Goal: Task Accomplishment & Management: Manage account settings

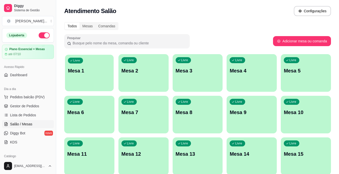
click at [103, 87] on div "button" at bounding box center [89, 88] width 49 height 6
click at [32, 105] on span "Gestor de Pedidos" at bounding box center [24, 106] width 29 height 5
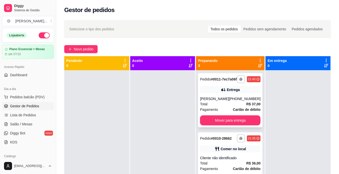
click at [227, 92] on div "Entrega" at bounding box center [233, 89] width 13 height 5
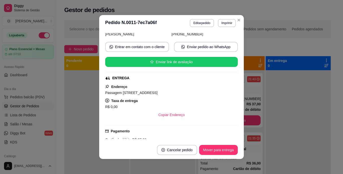
scroll to position [62, 0]
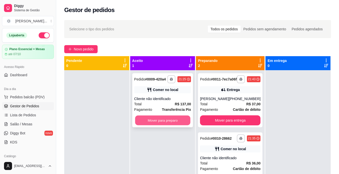
click at [181, 119] on button "Mover para preparo" at bounding box center [162, 121] width 55 height 10
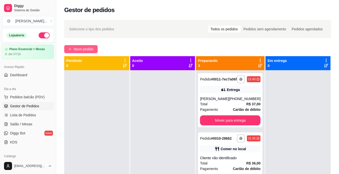
click at [80, 48] on span "Novo pedido" at bounding box center [84, 49] width 20 height 6
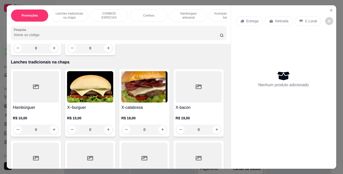
scroll to position [96, 0]
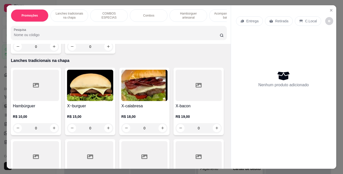
drag, startPoint x: 150, startPoint y: 76, endPoint x: 51, endPoint y: 129, distance: 112.1
click at [51, 129] on div "0" at bounding box center [36, 128] width 46 height 10
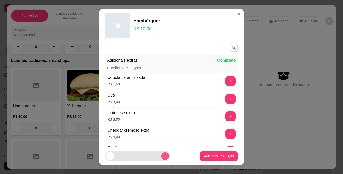
click at [163, 158] on icon "increase-product-quantity" at bounding box center [165, 157] width 4 height 4
type input "2"
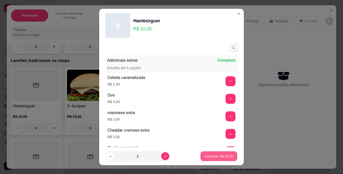
click at [206, 158] on p "Adicionar R$ 20,00" at bounding box center [218, 156] width 29 height 5
type input "2"
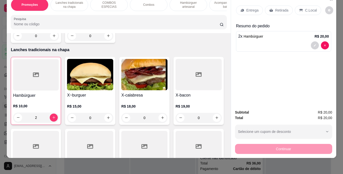
scroll to position [13, 0]
click at [261, 146] on div "Continuar" at bounding box center [283, 148] width 97 height 11
drag, startPoint x: 261, startPoint y: 146, endPoint x: 273, endPoint y: 100, distance: 47.4
click at [273, 100] on div "Entrega Retirada C.Local Resumo do pedido 2 x Hambúrguer R$ 20,00 Subtotal R$ 2…" at bounding box center [283, 76] width 105 height 164
click at [273, 100] on div "Entrega Retirada C.Local Resumo do pedido 2 x Hambúrguer R$ 20,00" at bounding box center [283, 49] width 105 height 111
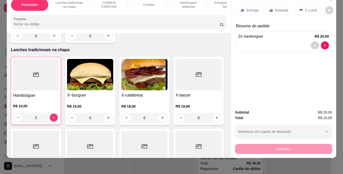
scroll to position [0, 0]
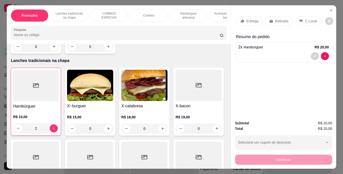
click at [278, 20] on p "Retirada" at bounding box center [281, 21] width 13 height 5
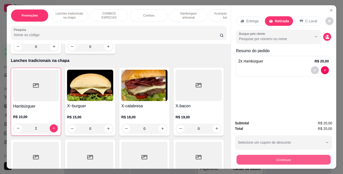
click at [256, 155] on button "Continuar" at bounding box center [283, 160] width 94 height 10
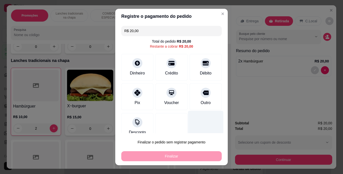
scroll to position [8, 0]
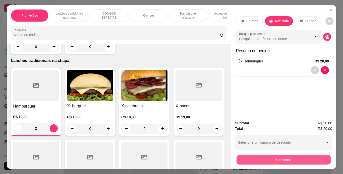
click at [259, 155] on button "Continuar" at bounding box center [283, 160] width 94 height 10
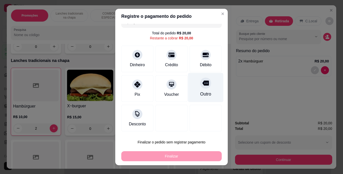
click at [202, 86] on icon at bounding box center [205, 83] width 7 height 7
type input "R$ 0,00"
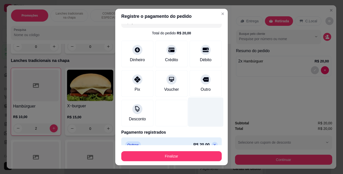
scroll to position [17, 0]
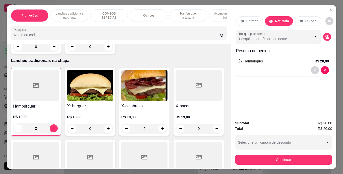
click at [311, 2] on div "Promoções Lanches tradicionais na chapa COMBOS ESPECIAS Combos Hambúrguer artes…" at bounding box center [171, 87] width 343 height 174
click at [329, 8] on icon "Close" at bounding box center [331, 10] width 4 height 4
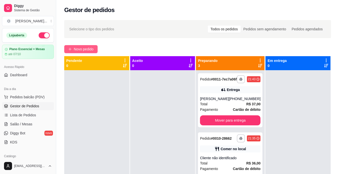
click at [76, 48] on span "Novo pedido" at bounding box center [84, 49] width 20 height 6
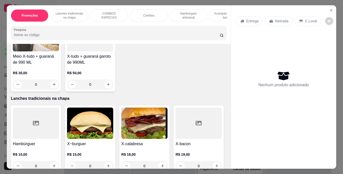
scroll to position [77, 0]
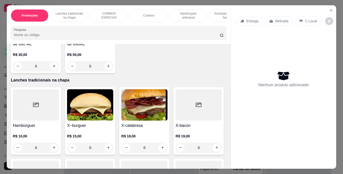
click at [52, 148] on div "0" at bounding box center [36, 148] width 46 height 10
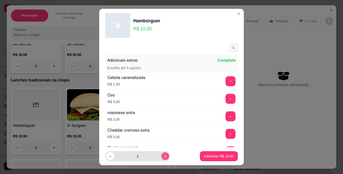
click at [161, 156] on button "increase-product-quantity" at bounding box center [165, 157] width 8 height 8
type input "2"
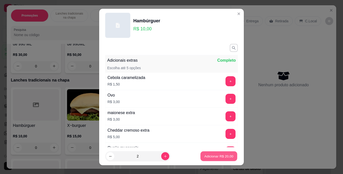
click at [214, 155] on p "Adicionar R$ 20,00" at bounding box center [218, 156] width 29 height 5
type input "2"
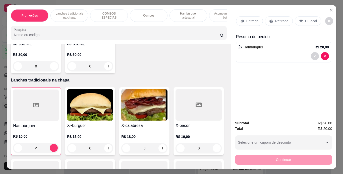
click at [272, 19] on div "Retirada" at bounding box center [279, 21] width 28 height 10
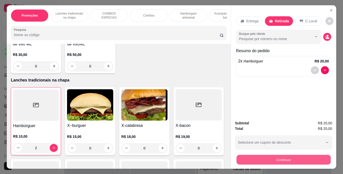
click at [256, 157] on button "Continuar" at bounding box center [283, 160] width 94 height 10
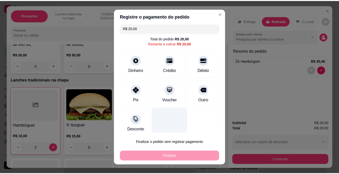
scroll to position [0, 0]
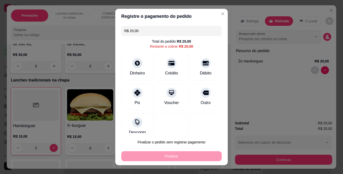
click at [170, 155] on div "Finalizar" at bounding box center [171, 156] width 100 height 10
click at [202, 92] on icon at bounding box center [205, 91] width 7 height 5
type input "R$ 0,00"
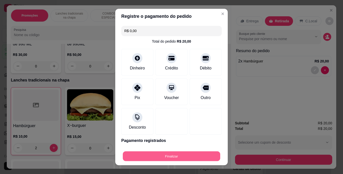
click at [170, 156] on button "Finalizar" at bounding box center [171, 157] width 97 height 10
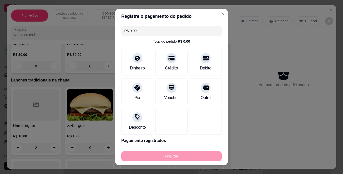
type input "0"
type input "-R$ 20,00"
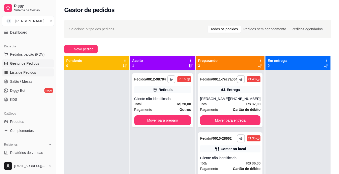
scroll to position [43, 0]
click at [27, 119] on link "Produtos" at bounding box center [28, 121] width 52 height 8
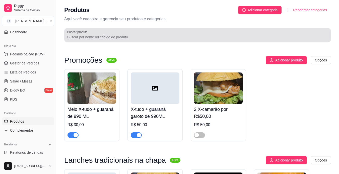
click at [111, 40] on div at bounding box center [197, 35] width 261 height 10
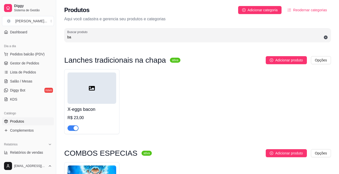
type input "b"
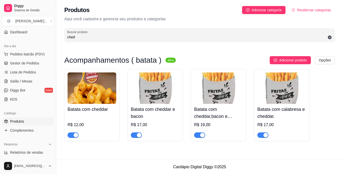
click at [73, 134] on button "button" at bounding box center [73, 136] width 11 height 6
click at [137, 134] on div "button" at bounding box center [139, 135] width 5 height 5
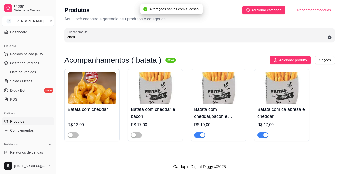
click at [199, 135] on button "button" at bounding box center [199, 136] width 11 height 6
click at [263, 137] on div "button" at bounding box center [265, 135] width 5 height 5
click at [112, 37] on input "ched" at bounding box center [199, 37] width 265 height 5
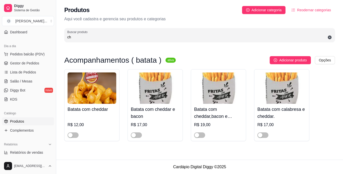
type input "c"
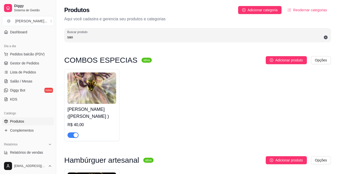
type input "sao"
click at [71, 135] on span "button" at bounding box center [73, 136] width 11 height 6
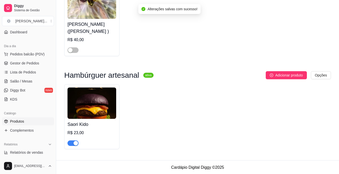
scroll to position [85, 0]
click at [70, 144] on span "button" at bounding box center [73, 143] width 11 height 6
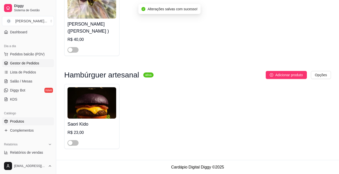
click at [30, 63] on span "Gestor de Pedidos" at bounding box center [24, 63] width 29 height 5
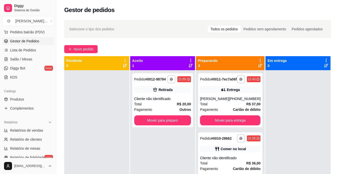
scroll to position [73, 0]
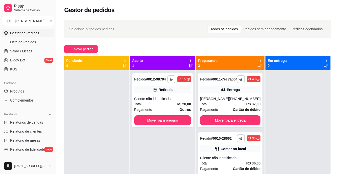
click at [92, 151] on div at bounding box center [96, 157] width 65 height 174
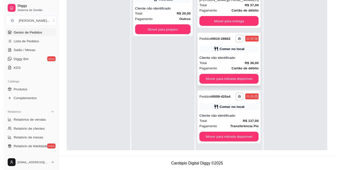
scroll to position [22, 0]
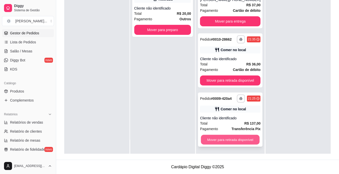
click at [221, 137] on button "Mover para retirada disponível" at bounding box center [230, 140] width 59 height 10
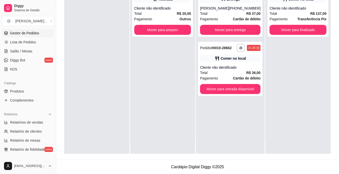
scroll to position [0, 0]
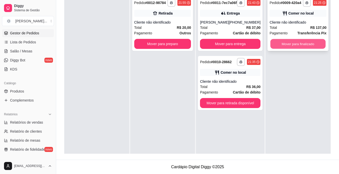
click at [287, 41] on button "Mover para finalizado" at bounding box center [298, 44] width 55 height 10
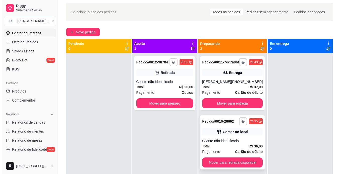
scroll to position [17, 0]
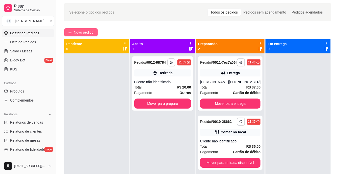
click at [86, 31] on span "Novo pedido" at bounding box center [84, 33] width 20 height 6
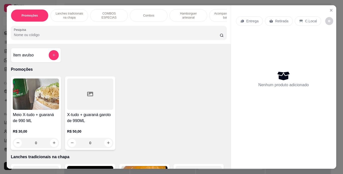
click at [79, 14] on p "Lanches tradicionais na chapa" at bounding box center [69, 16] width 29 height 8
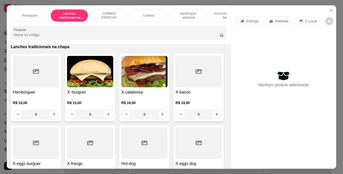
scroll to position [13, 0]
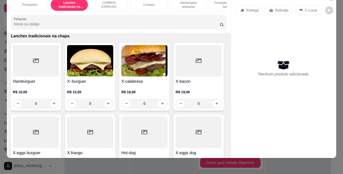
click at [107, 102] on div "0" at bounding box center [90, 104] width 46 height 10
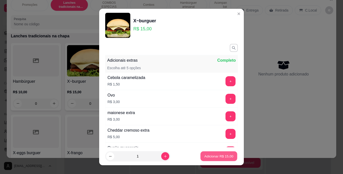
click at [212, 157] on p "Adicionar R$ 15,00" at bounding box center [218, 156] width 29 height 5
type input "1"
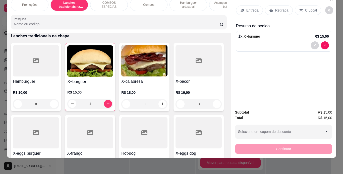
click at [160, 103] on div "0" at bounding box center [144, 104] width 46 height 10
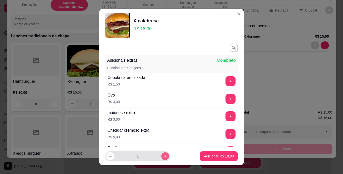
click at [163, 156] on icon "increase-product-quantity" at bounding box center [165, 157] width 4 height 4
type input "2"
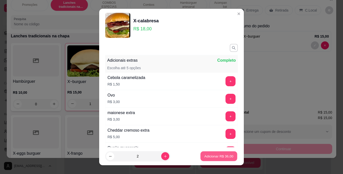
click at [204, 156] on p "Adicionar R$ 36,00" at bounding box center [218, 156] width 29 height 5
type input "2"
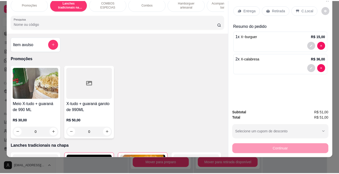
scroll to position [0, 0]
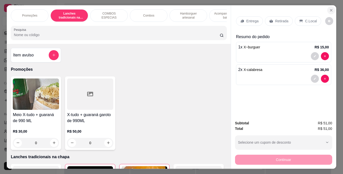
click at [330, 9] on icon "Close" at bounding box center [331, 10] width 2 height 2
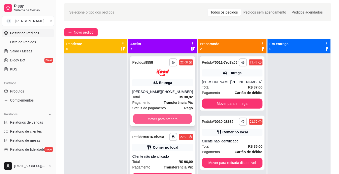
click at [158, 117] on button "Mover para preparo" at bounding box center [162, 119] width 59 height 10
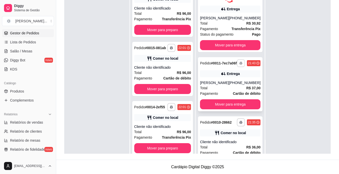
click at [237, 67] on button "button" at bounding box center [241, 63] width 8 height 8
click at [220, 84] on button "IMPRESSORA" at bounding box center [221, 83] width 35 height 8
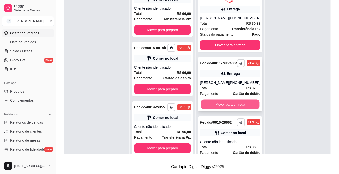
click at [222, 109] on button "Mover para entrega" at bounding box center [230, 104] width 59 height 10
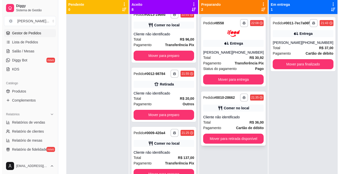
scroll to position [56, 0]
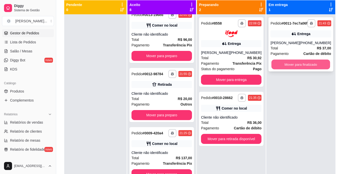
click at [282, 70] on button "Mover para finalizado" at bounding box center [301, 65] width 59 height 10
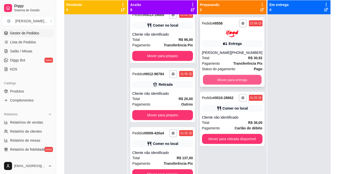
click at [241, 79] on button "Mover para entrega" at bounding box center [232, 80] width 59 height 10
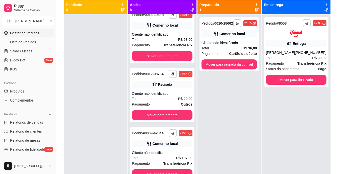
click at [234, 86] on div "**********" at bounding box center [230, 101] width 64 height 174
click at [229, 47] on div "Total R$ 36,00" at bounding box center [229, 48] width 55 height 6
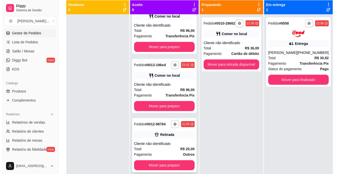
scroll to position [262, 0]
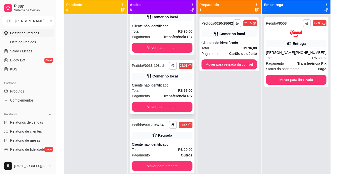
click at [169, 88] on div "Cliente não identificado" at bounding box center [162, 85] width 60 height 5
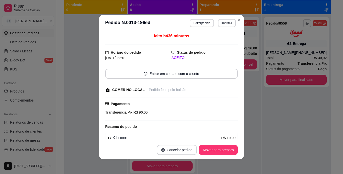
scroll to position [114, 0]
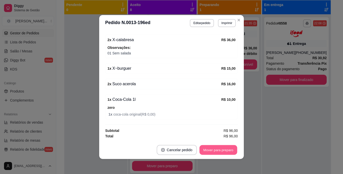
click at [220, 151] on button "Mover para preparo" at bounding box center [218, 150] width 38 height 10
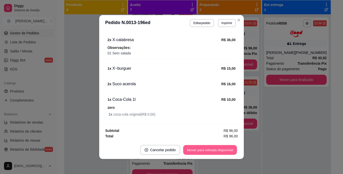
click at [220, 151] on button "Mover para retirada disponível" at bounding box center [210, 150] width 54 height 10
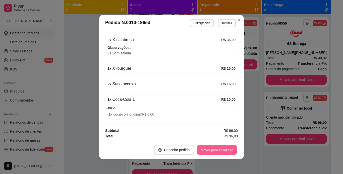
click at [220, 151] on button "Mover para finalizado" at bounding box center [217, 150] width 40 height 10
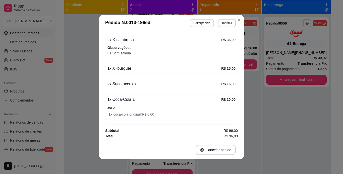
scroll to position [92, 0]
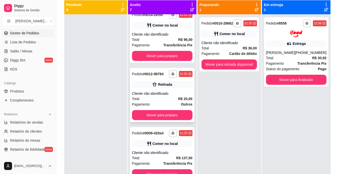
click at [167, 97] on div "**********" at bounding box center [162, 95] width 65 height 54
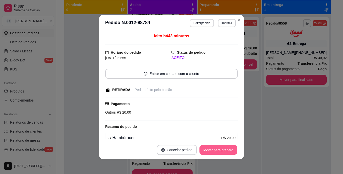
click at [212, 151] on button "Mover para preparo" at bounding box center [218, 150] width 38 height 10
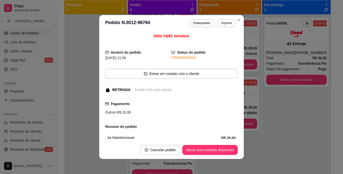
scroll to position [210, 0]
click at [212, 151] on button "Mover para retirada disponível" at bounding box center [210, 150] width 54 height 10
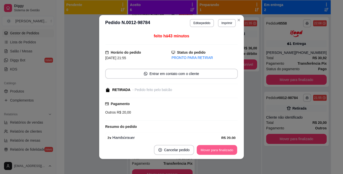
click at [212, 151] on button "Mover para finalizado" at bounding box center [217, 150] width 40 height 10
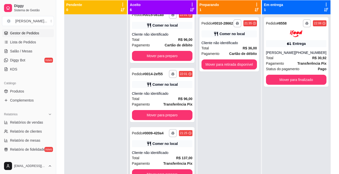
click at [160, 130] on div "Pedido # 0009-420a4" at bounding box center [148, 133] width 32 height 6
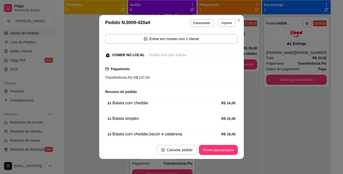
scroll to position [113, 0]
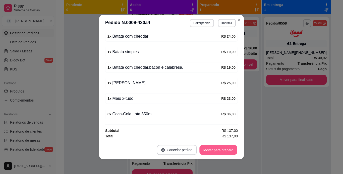
click at [208, 150] on button "Mover para preparo" at bounding box center [218, 150] width 38 height 10
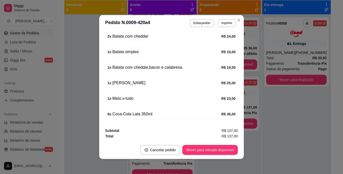
scroll to position [147, 0]
click at [208, 150] on button "Mover para retirada disponível" at bounding box center [210, 150] width 54 height 10
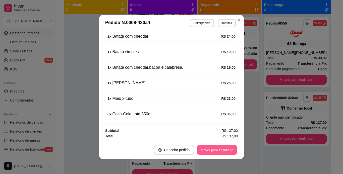
click at [208, 150] on button "Mover para finalizado" at bounding box center [217, 150] width 40 height 10
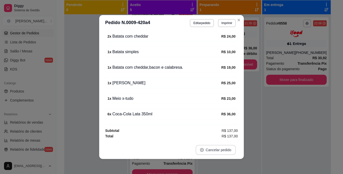
scroll to position [86, 0]
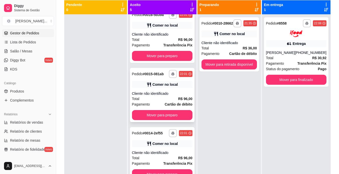
click at [167, 85] on div "**********" at bounding box center [162, 95] width 65 height 54
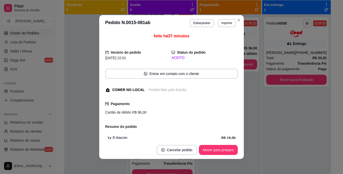
scroll to position [114, 0]
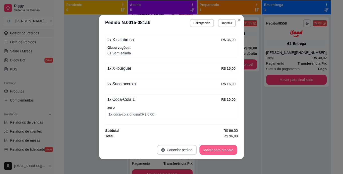
click at [217, 147] on button "Mover para preparo" at bounding box center [218, 150] width 38 height 10
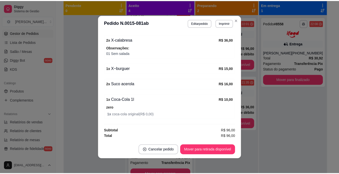
scroll to position [84, 0]
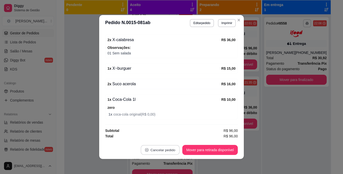
click at [168, 148] on button "Cancelar pedido" at bounding box center [160, 150] width 39 height 10
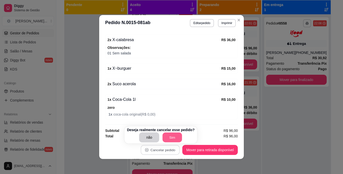
click at [170, 137] on button "Sim" at bounding box center [173, 138] width 20 height 10
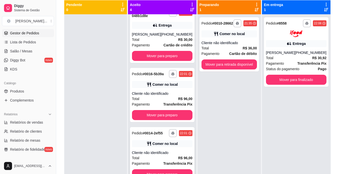
click at [158, 144] on div "Comer no local" at bounding box center [165, 143] width 25 height 5
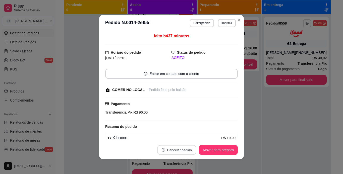
click at [173, 152] on button "Cancelar pedido" at bounding box center [176, 150] width 39 height 10
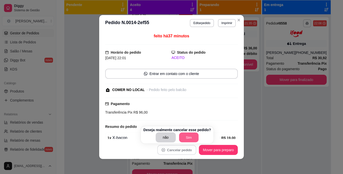
click at [182, 136] on button "Sim" at bounding box center [189, 138] width 20 height 10
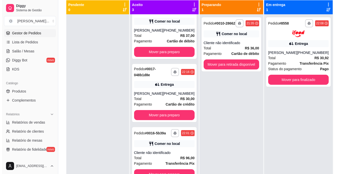
scroll to position [14, 0]
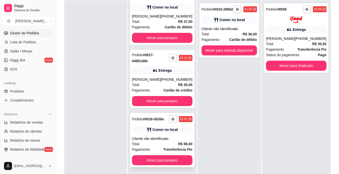
click at [171, 126] on div "**********" at bounding box center [162, 140] width 65 height 54
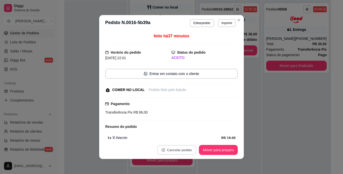
click at [174, 150] on button "Cancelar pedido" at bounding box center [176, 150] width 39 height 10
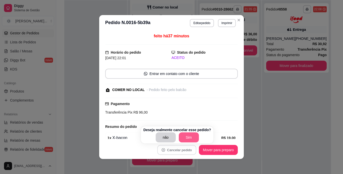
click at [182, 135] on button "Sim" at bounding box center [189, 138] width 20 height 10
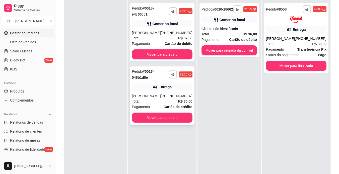
scroll to position [0, 0]
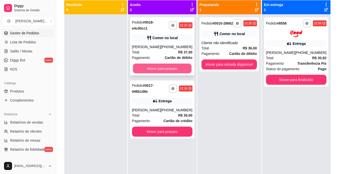
click at [179, 65] on button "Mover para preparo" at bounding box center [162, 69] width 59 height 10
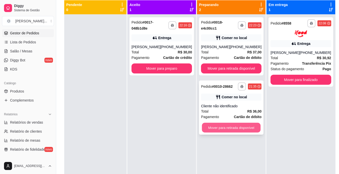
click at [223, 127] on button "Mover para retirada disponível" at bounding box center [231, 128] width 59 height 10
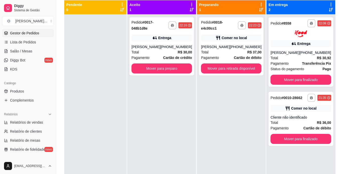
scroll to position [14, 0]
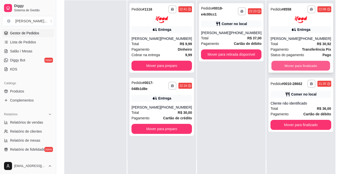
click at [278, 64] on button "Mover para finalizado" at bounding box center [301, 66] width 59 height 10
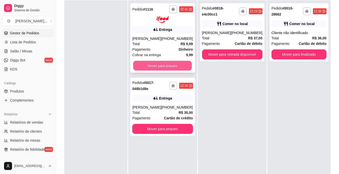
click at [178, 70] on button "Mover para preparo" at bounding box center [162, 66] width 59 height 10
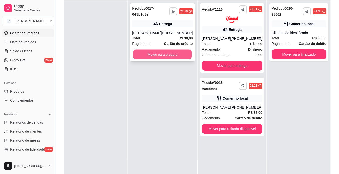
click at [176, 56] on button "Mover para preparo" at bounding box center [162, 55] width 59 height 10
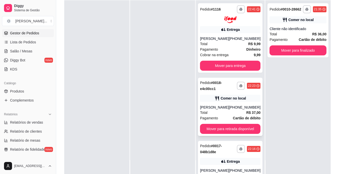
scroll to position [37, 0]
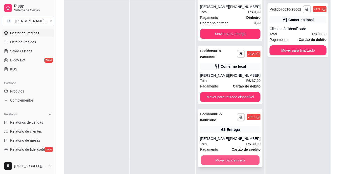
click at [227, 159] on button "Mover para entrega" at bounding box center [230, 160] width 59 height 10
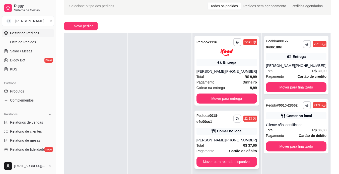
scroll to position [23, 0]
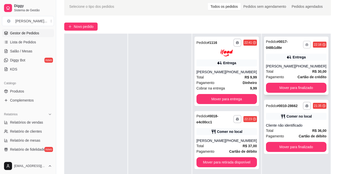
click at [303, 43] on button "button" at bounding box center [307, 45] width 8 height 8
click at [294, 64] on button "IMPRESSORA" at bounding box center [289, 62] width 35 height 8
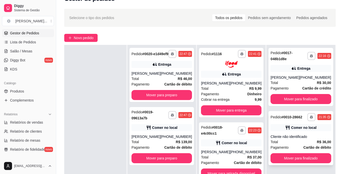
scroll to position [10, 0]
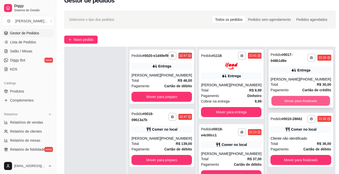
click at [294, 101] on button "Mover para finalizado" at bounding box center [301, 101] width 59 height 10
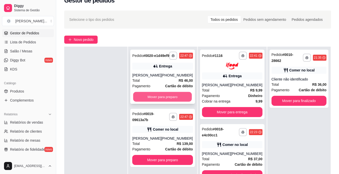
click at [180, 102] on button "Mover para preparo" at bounding box center [162, 97] width 59 height 10
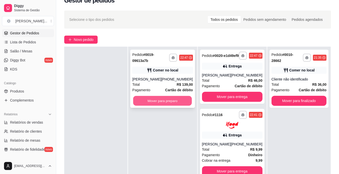
click at [179, 100] on button "Mover para preparo" at bounding box center [162, 101] width 59 height 10
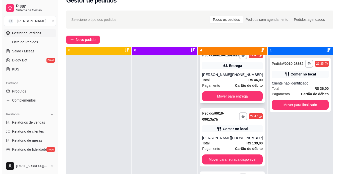
scroll to position [0, 0]
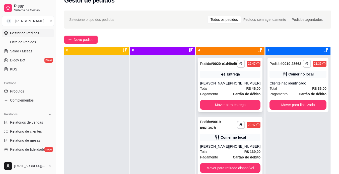
click at [213, 75] on div "Entrega" at bounding box center [230, 74] width 60 height 7
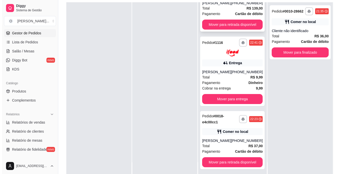
scroll to position [64, 0]
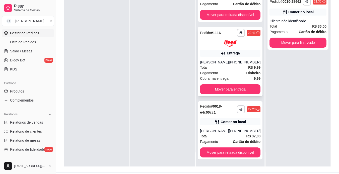
click at [233, 52] on div "**********" at bounding box center [230, 62] width 65 height 70
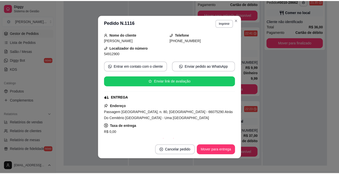
scroll to position [35, 0]
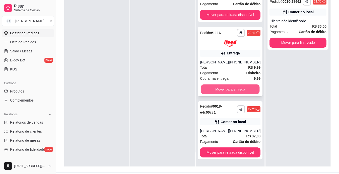
click at [228, 90] on button "Mover para entrega" at bounding box center [230, 89] width 59 height 10
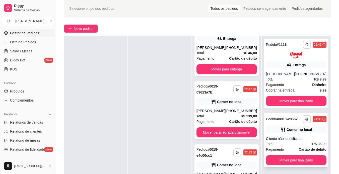
scroll to position [20, 0]
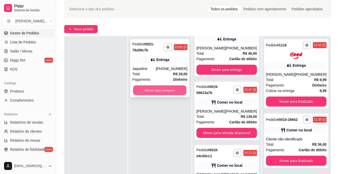
click at [158, 92] on button "Mover para preparo" at bounding box center [159, 91] width 53 height 10
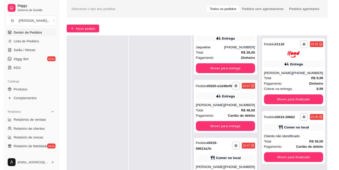
scroll to position [84, 0]
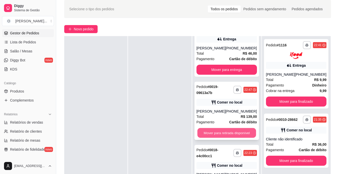
click at [206, 130] on button "Mover para retirada disponível" at bounding box center [226, 133] width 59 height 10
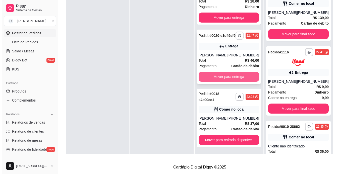
scroll to position [76, 0]
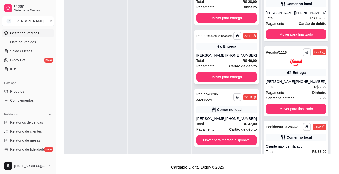
click at [215, 131] on span "Pagamento" at bounding box center [206, 130] width 18 height 6
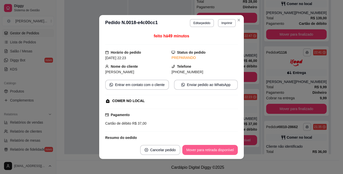
click at [216, 149] on button "Mover para retirada disponível" at bounding box center [209, 150] width 55 height 10
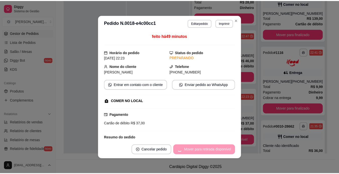
scroll to position [0, 0]
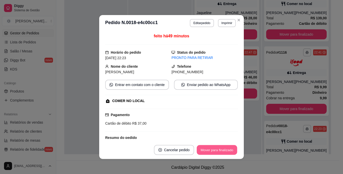
click at [216, 149] on button "Mover para finalizado" at bounding box center [217, 150] width 40 height 10
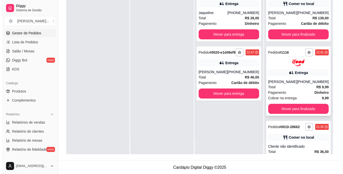
scroll to position [37, 0]
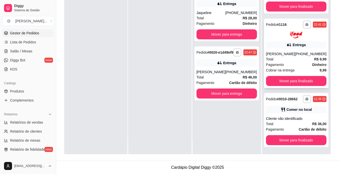
click at [291, 56] on div "Total R$ 9,99" at bounding box center [296, 59] width 60 height 6
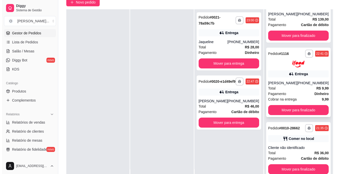
scroll to position [77, 0]
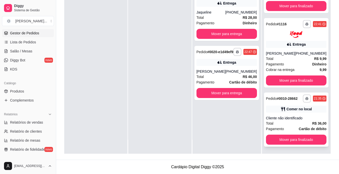
click at [280, 117] on div "Cliente não identificado" at bounding box center [296, 118] width 60 height 5
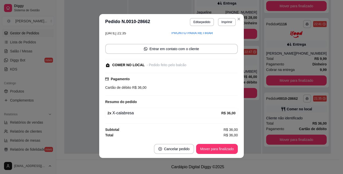
scroll to position [0, 0]
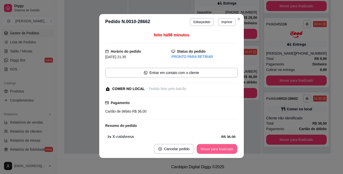
click at [220, 148] on button "Mover para finalizado" at bounding box center [217, 149] width 40 height 10
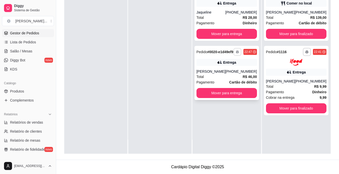
click at [237, 53] on icon "button" at bounding box center [237, 51] width 3 height 3
click at [235, 73] on button "IMPRESSORA" at bounding box center [223, 72] width 35 height 8
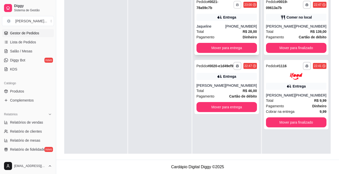
click at [236, 5] on icon "button" at bounding box center [237, 5] width 3 height 1
click at [236, 23] on button "IMPRESSORA" at bounding box center [224, 22] width 36 height 8
click at [31, 44] on span "Lista de Pedidos" at bounding box center [23, 42] width 26 height 5
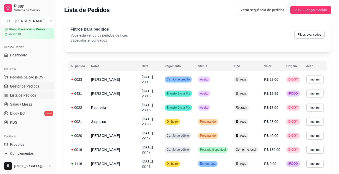
scroll to position [9, 0]
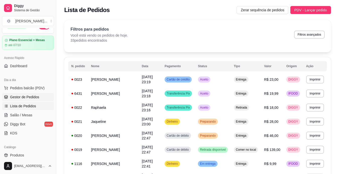
click at [25, 96] on span "Gestor de Pedidos" at bounding box center [24, 97] width 29 height 5
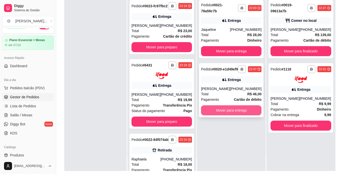
scroll to position [59, 0]
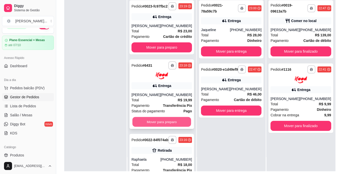
click at [173, 126] on button "Mover para preparo" at bounding box center [162, 122] width 59 height 10
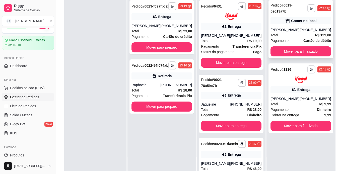
scroll to position [14, 0]
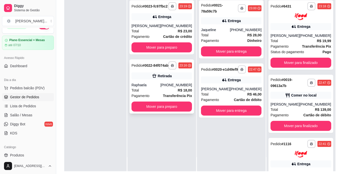
click at [176, 88] on div "**********" at bounding box center [162, 86] width 65 height 54
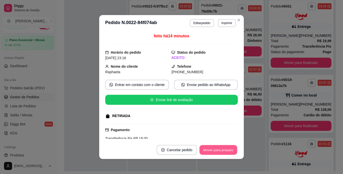
click at [215, 147] on button "Mover para preparo" at bounding box center [218, 150] width 38 height 10
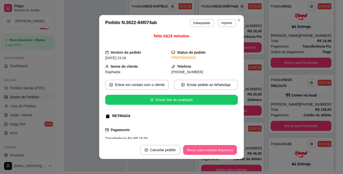
click at [215, 147] on button "Mover para retirada disponível" at bounding box center [210, 150] width 54 height 10
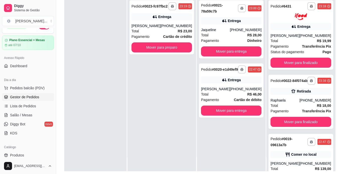
scroll to position [0, 0]
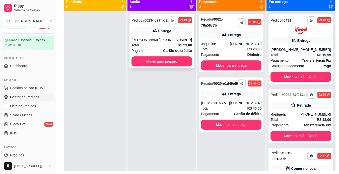
click at [171, 22] on icon "button" at bounding box center [172, 20] width 3 height 3
click at [166, 40] on button "IMPRESSORA" at bounding box center [158, 40] width 36 height 8
click at [310, 20] on icon "button" at bounding box center [311, 20] width 3 height 3
click at [311, 20] on polyline "button" at bounding box center [312, 19] width 2 height 1
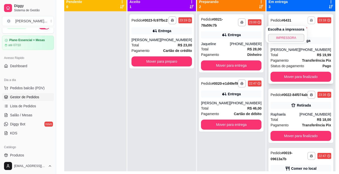
click at [311, 20] on polyline "button" at bounding box center [312, 19] width 2 height 1
click at [311, 21] on rect "button" at bounding box center [312, 21] width 2 height 1
click at [283, 39] on button "IMPRESSORA" at bounding box center [286, 38] width 35 height 8
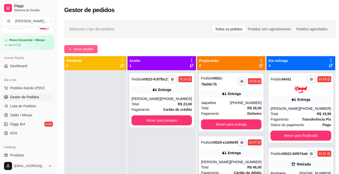
click at [87, 49] on span "Novo pedido" at bounding box center [84, 49] width 20 height 6
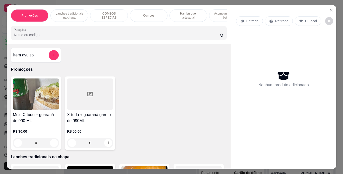
click at [71, 12] on p "Lanches tradicionais na chapa" at bounding box center [69, 16] width 29 height 8
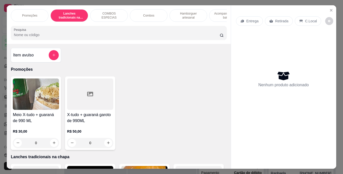
scroll to position [13, 0]
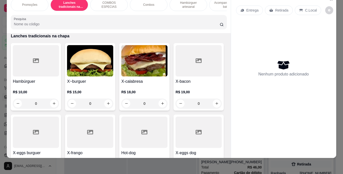
click at [107, 104] on div "0" at bounding box center [90, 104] width 46 height 10
click at [198, 2] on p "Hambúrguer artesanal" at bounding box center [188, 5] width 29 height 8
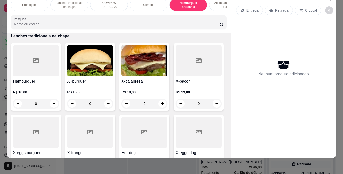
scroll to position [931, 0]
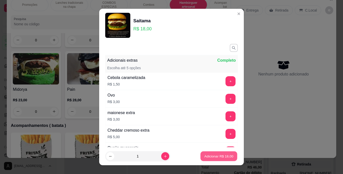
click at [211, 156] on p "Adicionar R$ 18,00" at bounding box center [218, 156] width 29 height 5
type input "1"
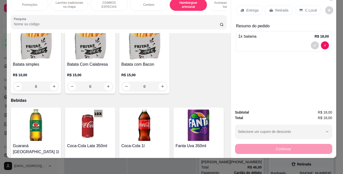
scroll to position [1090, 0]
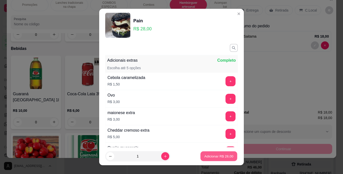
click at [215, 158] on p "Adicionar R$ 28,00" at bounding box center [218, 156] width 29 height 5
type input "1"
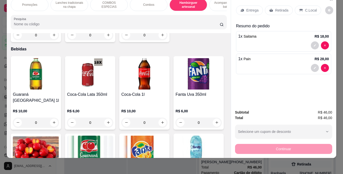
click at [214, 4] on p "Acompanhamentos ( batata )" at bounding box center [227, 5] width 29 height 8
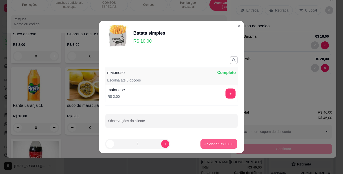
click at [209, 142] on p "Adicionar R$ 10,00" at bounding box center [218, 144] width 29 height 5
type input "1"
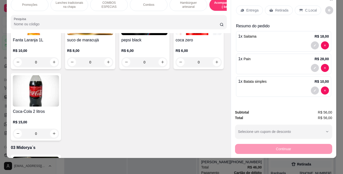
scroll to position [1295, 0]
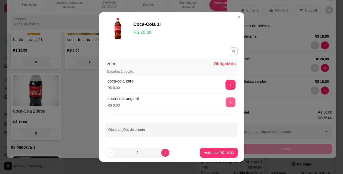
click at [226, 101] on button "+" at bounding box center [231, 103] width 10 height 10
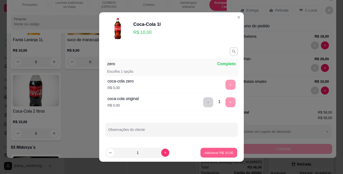
click at [218, 154] on p "Adicionar R$ 10,00" at bounding box center [218, 152] width 29 height 5
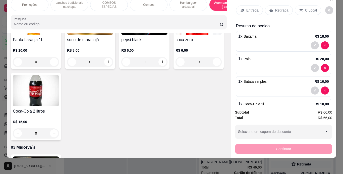
click at [299, 8] on icon at bounding box center [301, 10] width 4 height 4
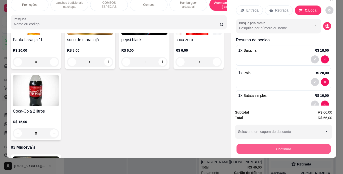
click at [268, 145] on button "Continuar" at bounding box center [283, 149] width 94 height 10
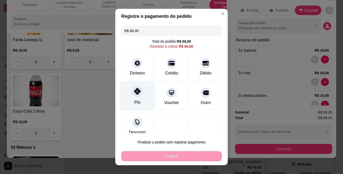
click at [136, 93] on icon at bounding box center [137, 91] width 7 height 7
type input "R$ 0,00"
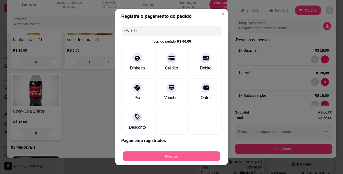
click at [160, 154] on button "Finalizar" at bounding box center [171, 157] width 97 height 10
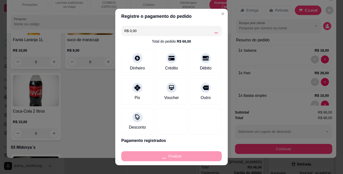
type input "0"
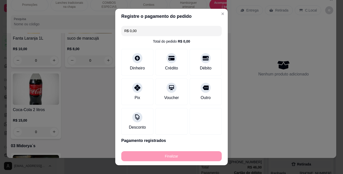
type input "-R$ 66,00"
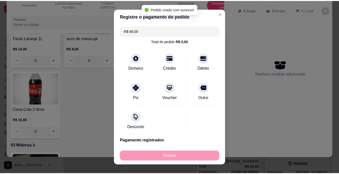
scroll to position [1293, 0]
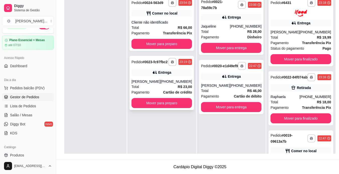
click at [174, 80] on div "**********" at bounding box center [162, 83] width 65 height 54
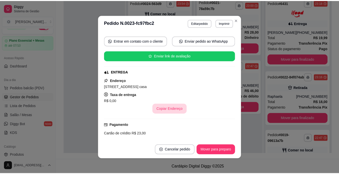
scroll to position [128, 0]
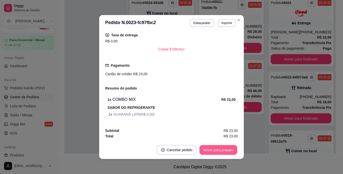
click at [211, 148] on button "Mover para preparo" at bounding box center [218, 150] width 38 height 10
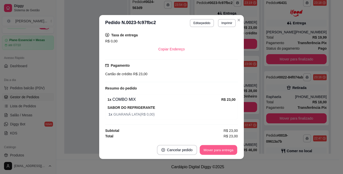
click at [228, 150] on button "Mover para entrega" at bounding box center [219, 150] width 38 height 10
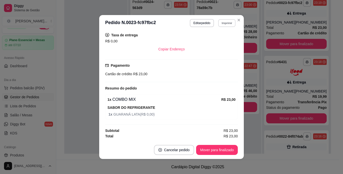
click at [223, 24] on button "Imprimir" at bounding box center [226, 23] width 17 height 8
click at [218, 42] on button "IMPRESSORA" at bounding box center [215, 41] width 35 height 8
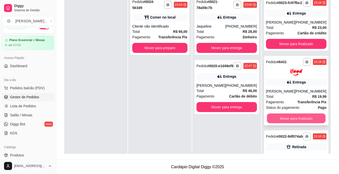
click at [275, 122] on button "Mover para finalizado" at bounding box center [296, 118] width 59 height 10
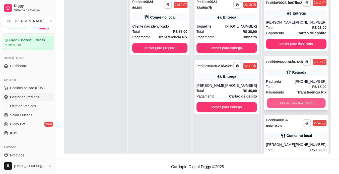
click at [285, 108] on button "Mover para finalizado" at bounding box center [296, 103] width 59 height 10
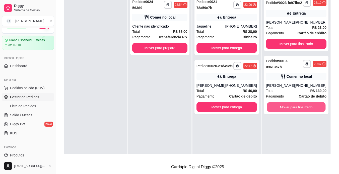
click at [285, 110] on button "Mover para finalizado" at bounding box center [296, 107] width 59 height 10
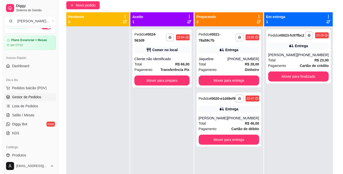
scroll to position [43, 0]
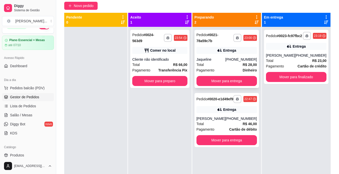
click at [240, 54] on div "**********" at bounding box center [227, 59] width 65 height 58
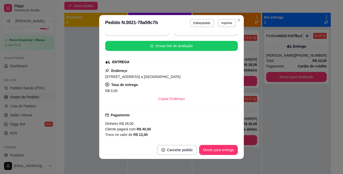
scroll to position [79, 0]
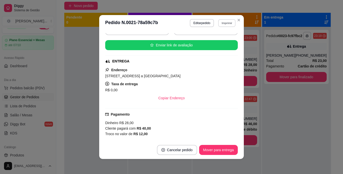
click at [226, 25] on button "Imprimir" at bounding box center [226, 23] width 17 height 8
click at [213, 151] on button "Mover para entrega" at bounding box center [218, 150] width 39 height 10
click at [225, 157] on footer "Cancelar pedido Mover para entrega" at bounding box center [171, 150] width 145 height 18
click at [222, 151] on button "Mover para entrega" at bounding box center [219, 150] width 38 height 10
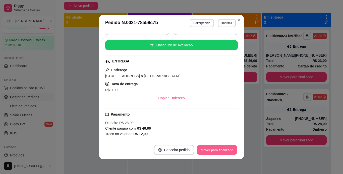
click at [222, 151] on button "Mover para finalizado" at bounding box center [217, 150] width 40 height 10
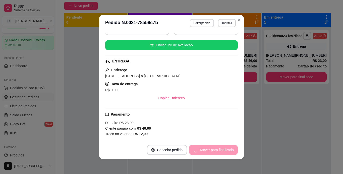
scroll to position [63, 0]
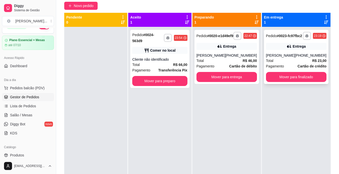
click at [295, 39] on div "Pedido # 0023-fc97fbc2" at bounding box center [284, 36] width 36 height 6
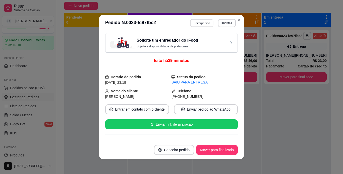
click at [203, 22] on button "Editar pedido" at bounding box center [201, 23] width 23 height 8
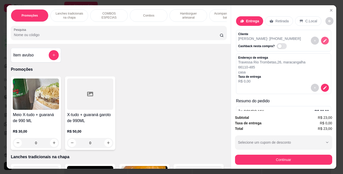
click at [322, 39] on button "decrease-product-quantity" at bounding box center [325, 41] width 8 height 8
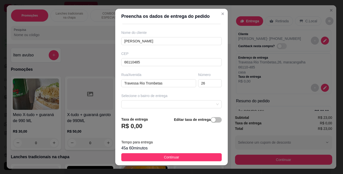
scroll to position [38, 0]
click at [179, 83] on input "Travessa Rio Trombetas" at bounding box center [158, 83] width 75 height 8
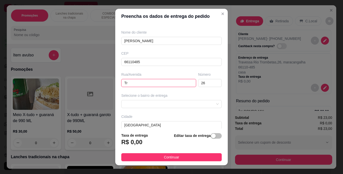
type input "T"
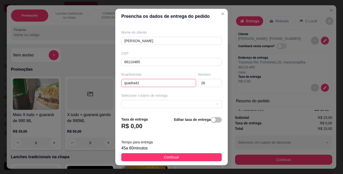
click at [132, 81] on input "quadra42" at bounding box center [158, 83] width 75 height 8
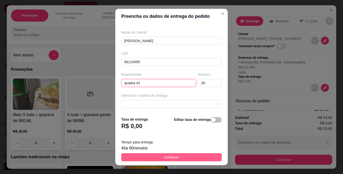
type input "quadra 42"
click at [178, 160] on button "Continuar" at bounding box center [171, 157] width 100 height 8
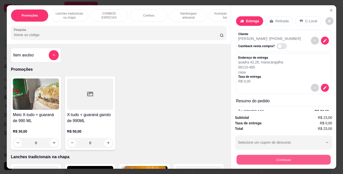
click at [255, 157] on button "Continuar" at bounding box center [283, 160] width 94 height 10
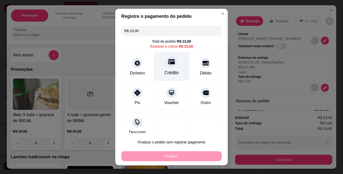
click at [169, 59] on div at bounding box center [171, 61] width 11 height 11
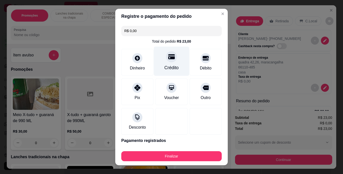
click at [166, 70] on div "Crédito" at bounding box center [171, 68] width 14 height 7
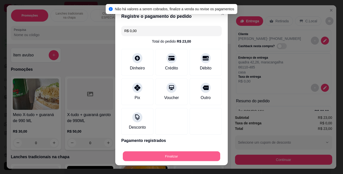
click at [173, 154] on button "Finalizar" at bounding box center [171, 157] width 97 height 10
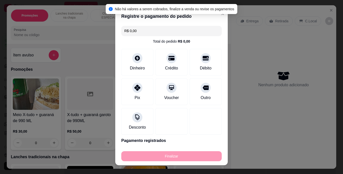
type input "-R$ 23,00"
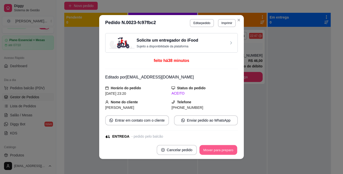
click at [216, 152] on button "Mover para preparo" at bounding box center [218, 150] width 38 height 10
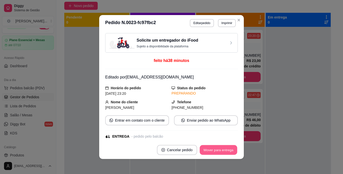
click at [216, 152] on button "Mover para entrega" at bounding box center [219, 150] width 38 height 10
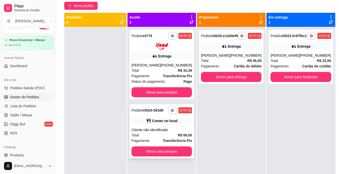
click at [172, 131] on div "Cliente não identificado" at bounding box center [162, 130] width 60 height 5
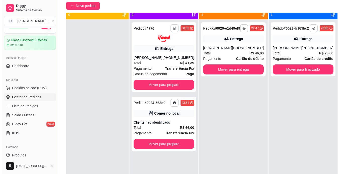
scroll to position [0, 0]
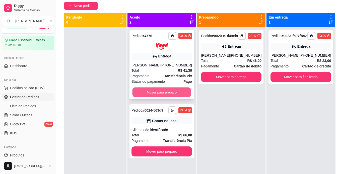
click at [175, 88] on button "Mover para preparo" at bounding box center [162, 92] width 59 height 10
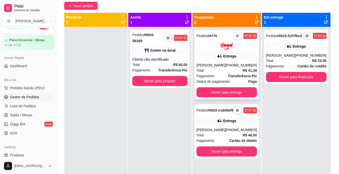
click at [236, 37] on icon "button" at bounding box center [237, 35] width 3 height 3
click at [221, 53] on button "IMPRESSORA" at bounding box center [223, 53] width 35 height 8
click at [222, 91] on button "Mover para entrega" at bounding box center [227, 92] width 60 height 10
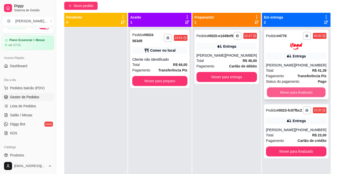
click at [289, 93] on button "Mover para finalizado" at bounding box center [296, 92] width 59 height 10
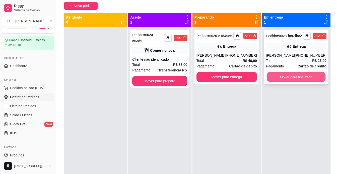
click at [297, 82] on button "Mover para finalizado" at bounding box center [296, 77] width 59 height 10
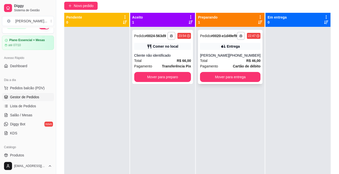
click at [231, 49] on div "Entrega" at bounding box center [233, 46] width 13 height 5
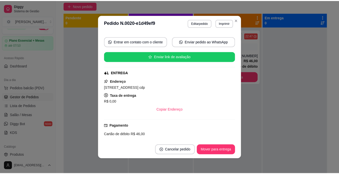
scroll to position [68, 0]
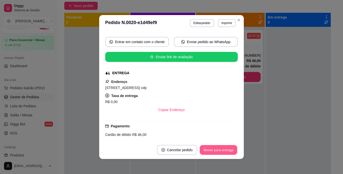
click at [207, 150] on button "Mover para entrega" at bounding box center [219, 150] width 38 height 10
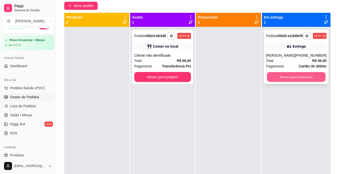
click at [274, 78] on button "Mover para finalizado" at bounding box center [296, 77] width 59 height 10
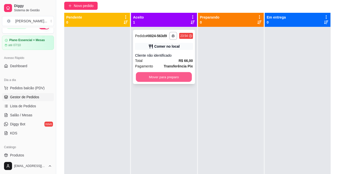
click at [186, 75] on button "Mover para preparo" at bounding box center [164, 77] width 56 height 10
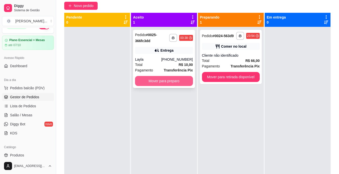
click at [162, 80] on button "Mover para preparo" at bounding box center [164, 81] width 58 height 10
